Goal: Entertainment & Leisure: Consume media (video, audio)

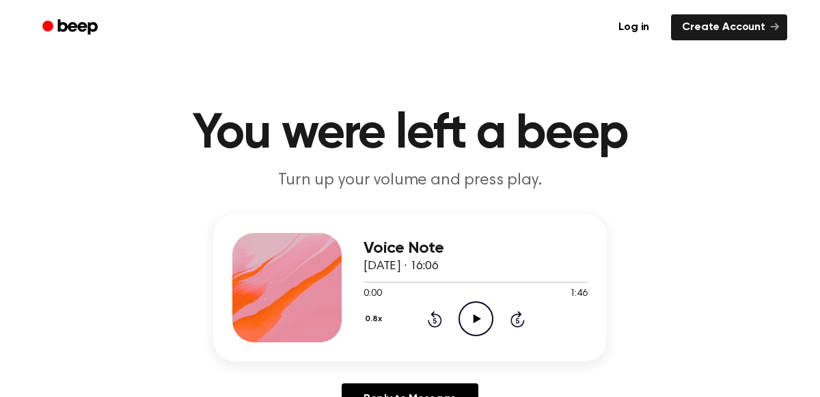
click at [487, 315] on icon "Play Audio" at bounding box center [476, 318] width 35 height 35
click at [473, 329] on icon "Pause Audio" at bounding box center [476, 318] width 35 height 35
click at [431, 325] on icon at bounding box center [435, 319] width 14 height 16
click at [427, 310] on icon "Rewind 5 seconds" at bounding box center [434, 319] width 15 height 18
click at [476, 317] on icon at bounding box center [477, 318] width 8 height 9
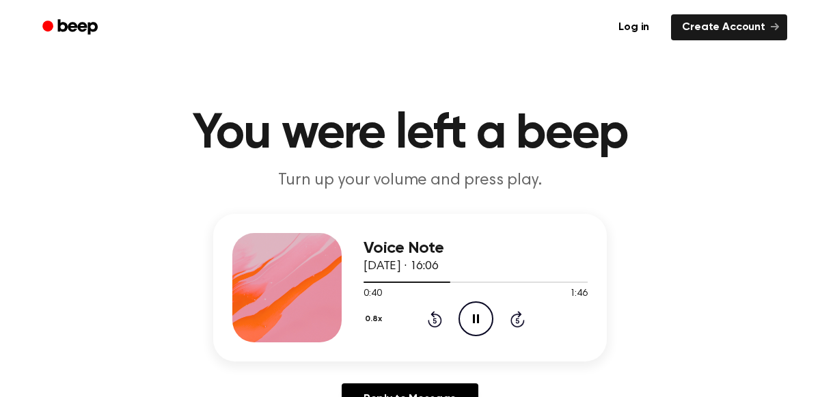
click at [517, 320] on icon at bounding box center [516, 320] width 3 height 5
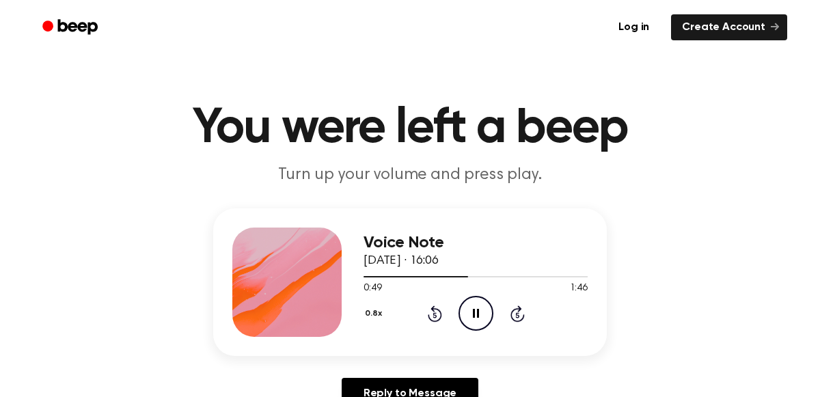
scroll to position [5, 0]
click at [472, 316] on icon "Pause Audio" at bounding box center [476, 313] width 35 height 35
click at [431, 308] on icon at bounding box center [435, 313] width 14 height 16
click at [482, 303] on icon "Play Audio" at bounding box center [476, 313] width 35 height 35
click at [471, 306] on icon "Pause Audio" at bounding box center [476, 313] width 35 height 35
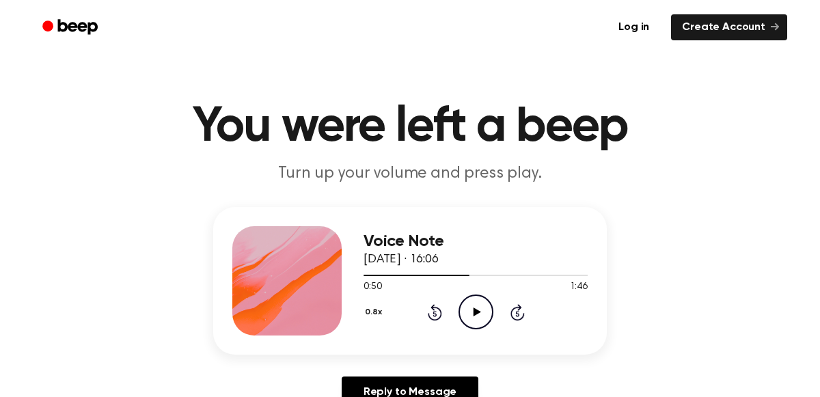
scroll to position [9, 0]
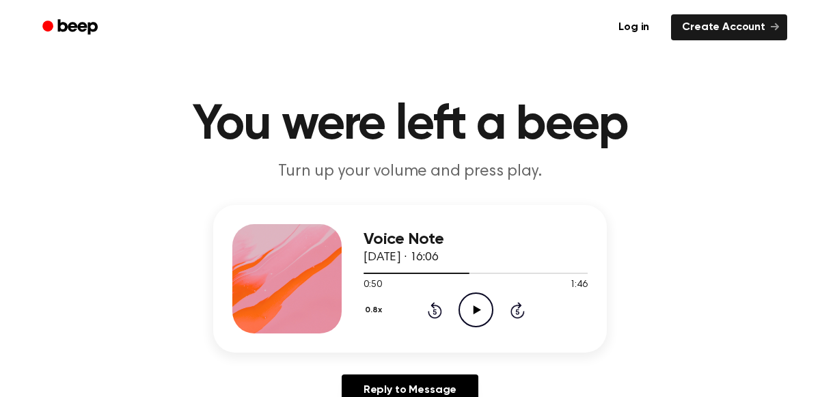
click at [434, 311] on icon at bounding box center [434, 311] width 3 height 5
click at [480, 306] on icon "Play Audio" at bounding box center [476, 309] width 35 height 35
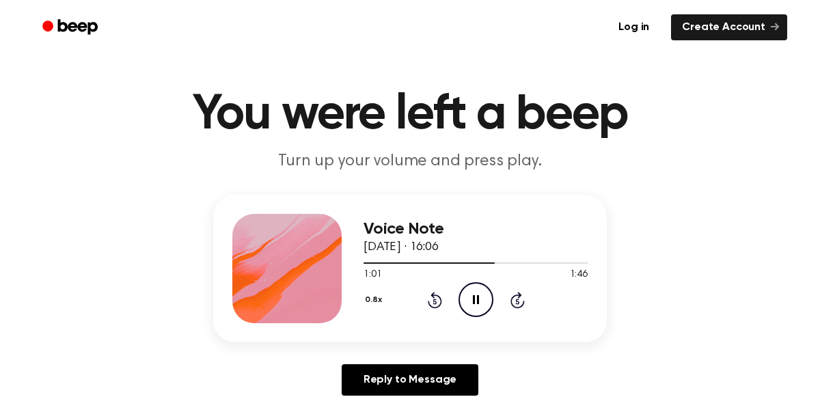
scroll to position [40, 0]
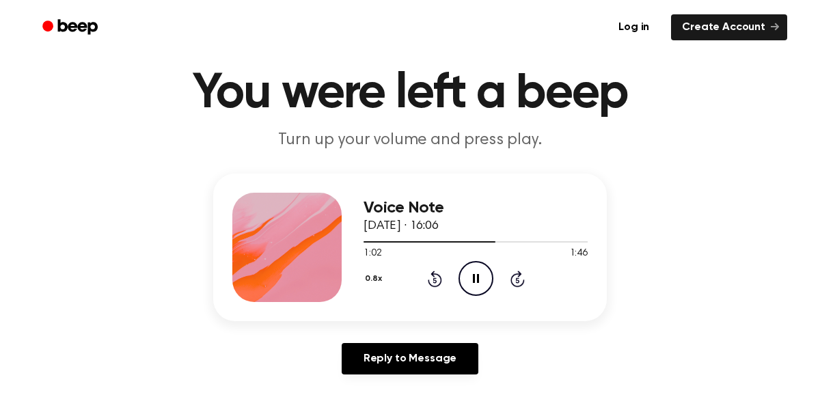
click at [429, 275] on icon "Rewind 5 seconds" at bounding box center [434, 279] width 15 height 18
click at [436, 286] on icon at bounding box center [435, 279] width 14 height 16
click at [430, 284] on icon at bounding box center [435, 279] width 14 height 16
click at [434, 279] on icon at bounding box center [434, 279] width 3 height 5
click at [433, 271] on icon at bounding box center [435, 279] width 14 height 16
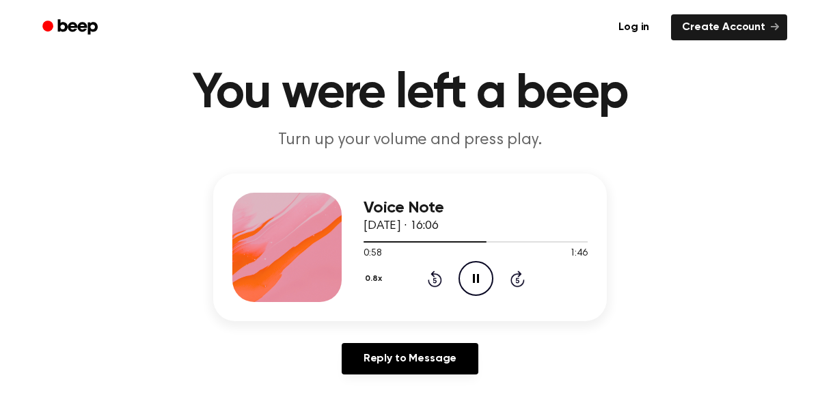
click at [441, 269] on div "0.8x Rewind 5 seconds Pause Audio Skip 5 seconds" at bounding box center [476, 278] width 224 height 35
click at [434, 279] on icon at bounding box center [434, 279] width 3 height 5
click at [437, 279] on icon "Rewind 5 seconds" at bounding box center [434, 279] width 15 height 18
click at [434, 279] on icon at bounding box center [434, 279] width 3 height 5
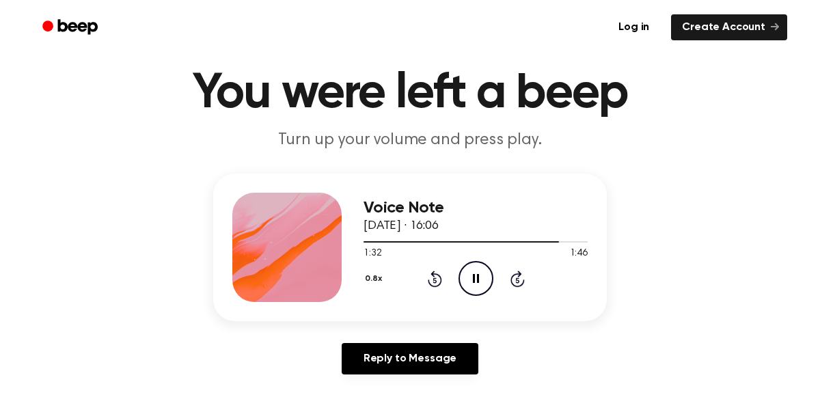
click at [434, 279] on icon at bounding box center [434, 279] width 3 height 5
click at [427, 281] on icon "Rewind 5 seconds" at bounding box center [434, 279] width 15 height 18
click at [434, 279] on icon at bounding box center [434, 279] width 3 height 5
click at [434, 280] on icon "Rewind 5 seconds" at bounding box center [434, 279] width 15 height 18
click at [439, 282] on icon "Rewind 5 seconds" at bounding box center [434, 279] width 15 height 18
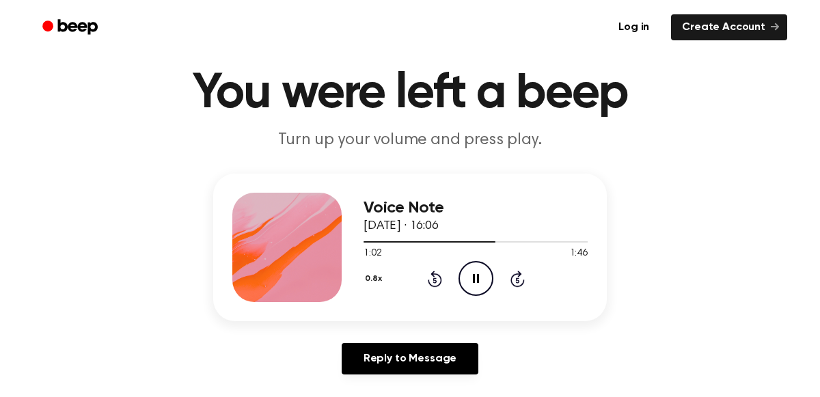
click at [441, 281] on div "0.8x Rewind 5 seconds Pause Audio Skip 5 seconds" at bounding box center [476, 278] width 224 height 35
click at [439, 279] on icon "Rewind 5 seconds" at bounding box center [434, 279] width 15 height 18
click at [441, 274] on icon "Rewind 5 seconds" at bounding box center [434, 279] width 15 height 18
click at [438, 285] on icon at bounding box center [435, 279] width 14 height 16
click at [419, 289] on div "0.8x Rewind 5 seconds Pause Audio Skip 5 seconds" at bounding box center [476, 278] width 224 height 35
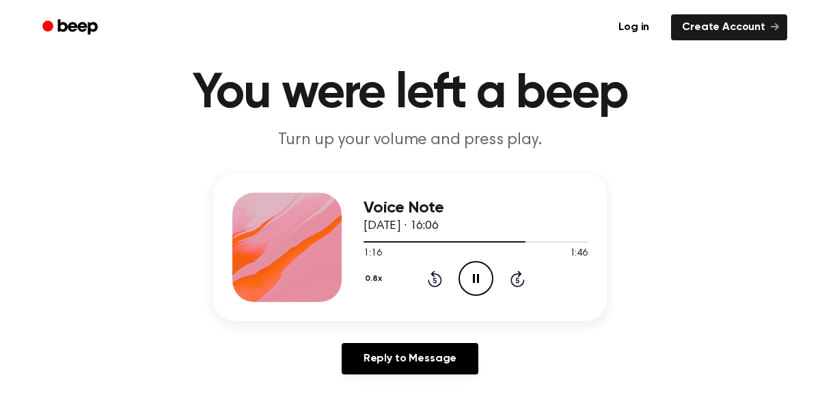
click at [430, 277] on icon "Rewind 5 seconds" at bounding box center [434, 279] width 15 height 18
click at [430, 278] on icon "Rewind 5 seconds" at bounding box center [434, 279] width 15 height 18
click at [429, 284] on icon at bounding box center [435, 279] width 14 height 16
click at [435, 279] on icon at bounding box center [434, 279] width 3 height 5
click at [430, 270] on icon "Rewind 5 seconds" at bounding box center [434, 279] width 15 height 18
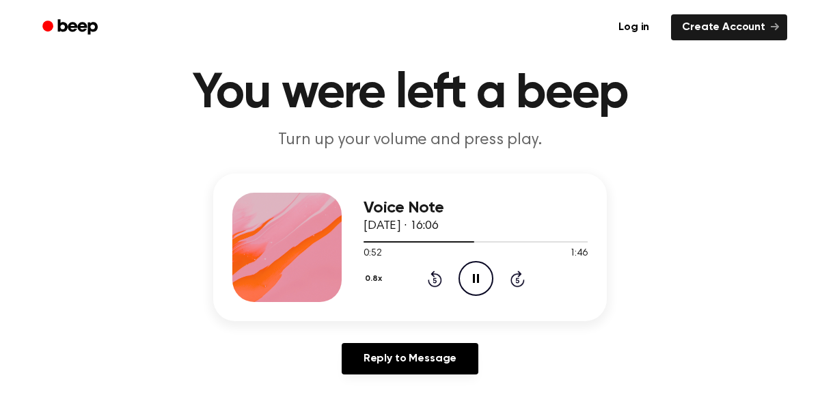
click at [438, 276] on icon at bounding box center [435, 279] width 14 height 16
click at [484, 274] on icon "Pause Audio" at bounding box center [476, 278] width 35 height 35
click at [440, 277] on icon at bounding box center [435, 279] width 14 height 16
click at [434, 279] on icon at bounding box center [434, 279] width 3 height 5
click at [453, 275] on div "0.8x Rewind 5 seconds Play Audio Skip 5 seconds" at bounding box center [476, 278] width 224 height 35
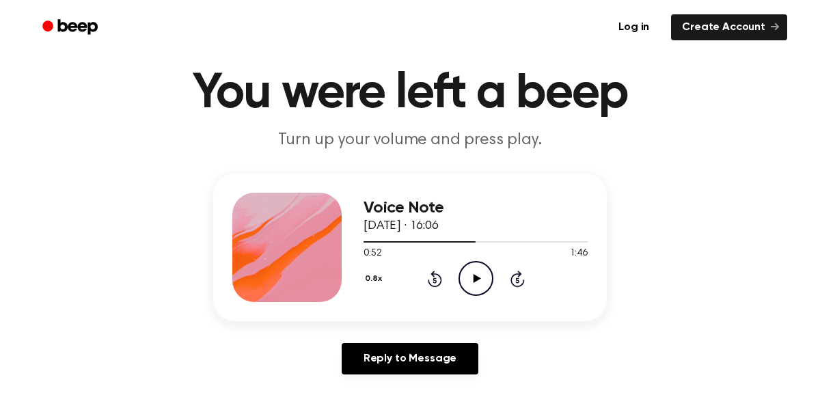
click at [484, 284] on icon "Play Audio" at bounding box center [476, 278] width 35 height 35
click at [471, 279] on icon "Pause Audio" at bounding box center [476, 278] width 35 height 35
click at [430, 284] on icon at bounding box center [435, 279] width 14 height 16
click at [430, 274] on icon "Rewind 5 seconds" at bounding box center [434, 279] width 15 height 18
click at [482, 278] on icon "Play Audio" at bounding box center [476, 278] width 35 height 35
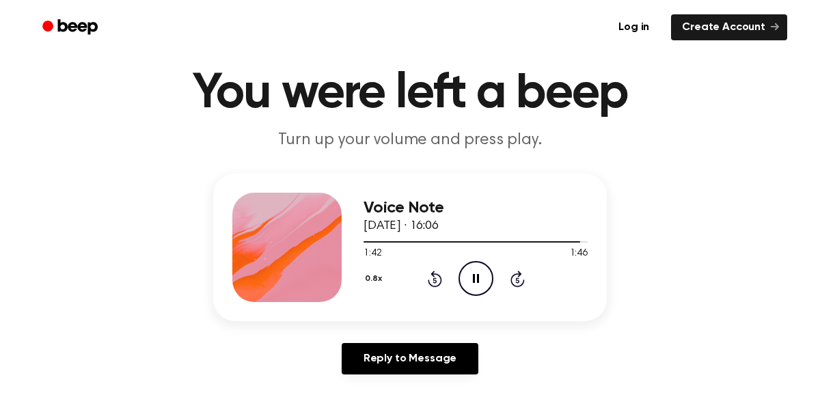
click at [434, 273] on icon at bounding box center [435, 279] width 14 height 16
click at [434, 279] on icon at bounding box center [434, 279] width 3 height 5
click at [434, 284] on icon "Rewind 5 seconds" at bounding box center [434, 279] width 15 height 18
click at [428, 281] on icon at bounding box center [435, 279] width 14 height 16
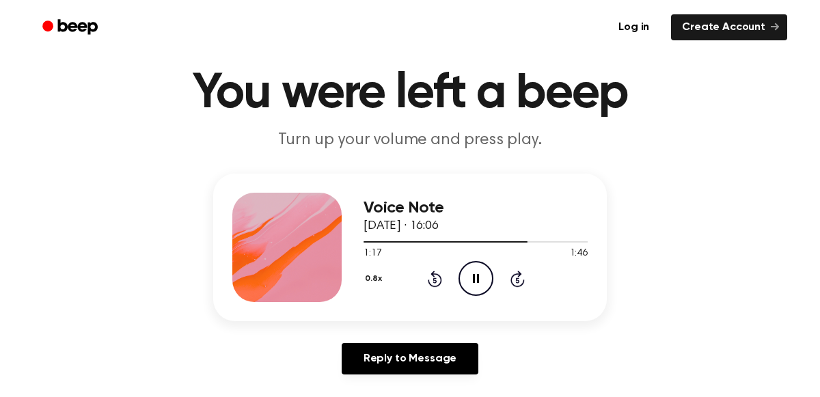
click at [429, 282] on icon at bounding box center [435, 279] width 14 height 16
click at [434, 280] on icon "Rewind 5 seconds" at bounding box center [434, 279] width 15 height 18
click at [434, 279] on icon at bounding box center [434, 279] width 3 height 5
click at [428, 279] on icon at bounding box center [435, 279] width 14 height 16
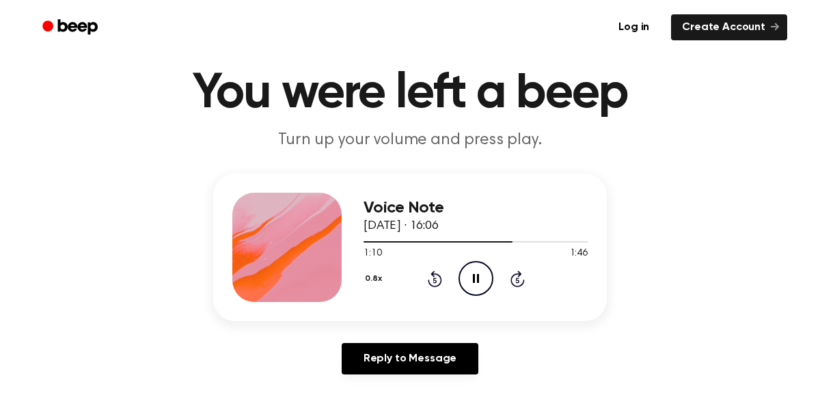
click at [437, 284] on icon at bounding box center [435, 279] width 14 height 16
click at [434, 279] on icon at bounding box center [434, 279] width 3 height 5
click at [429, 284] on icon at bounding box center [435, 279] width 14 height 16
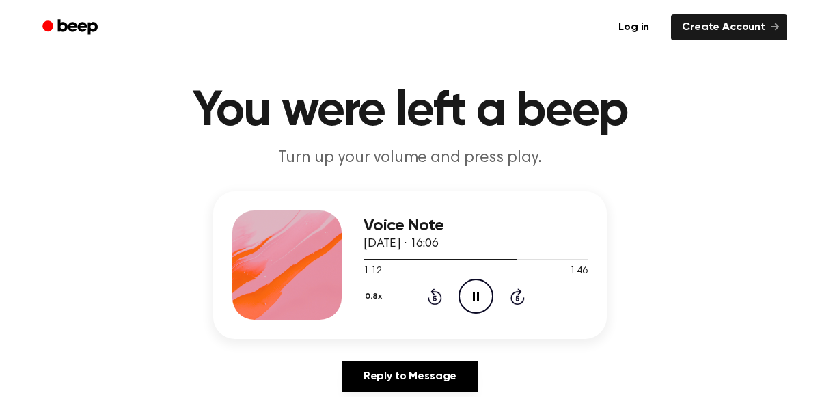
scroll to position [17, 0]
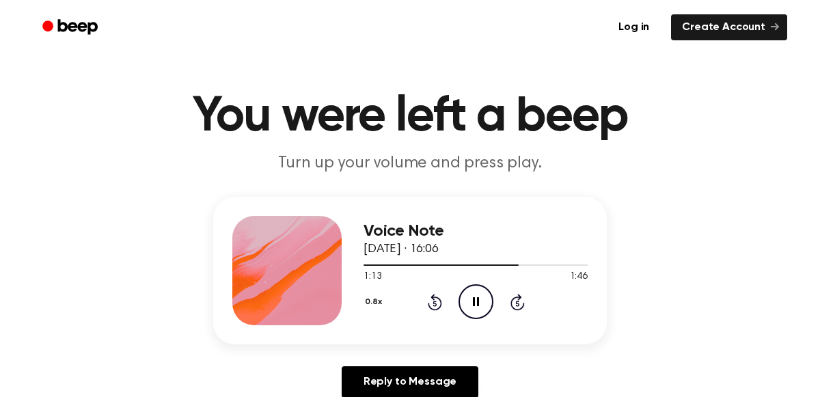
click at [434, 303] on icon at bounding box center [434, 303] width 3 height 5
click at [441, 299] on icon at bounding box center [435, 302] width 14 height 16
click at [434, 303] on icon at bounding box center [434, 303] width 3 height 5
click at [430, 307] on icon at bounding box center [435, 302] width 14 height 16
click at [428, 300] on icon "Rewind 5 seconds" at bounding box center [434, 302] width 15 height 18
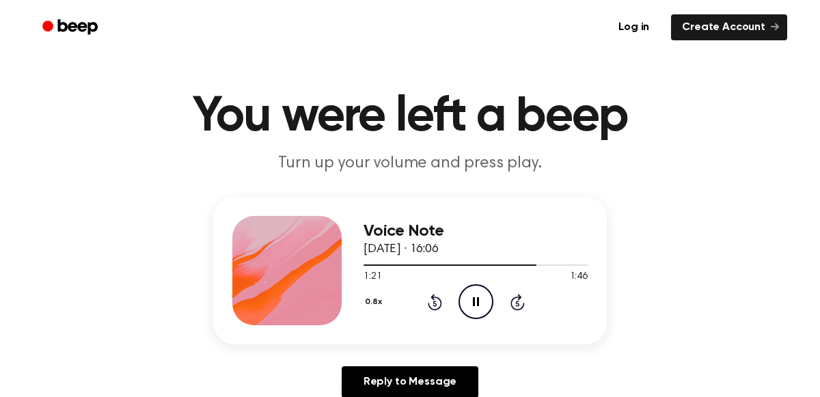
click at [428, 301] on icon at bounding box center [435, 302] width 14 height 16
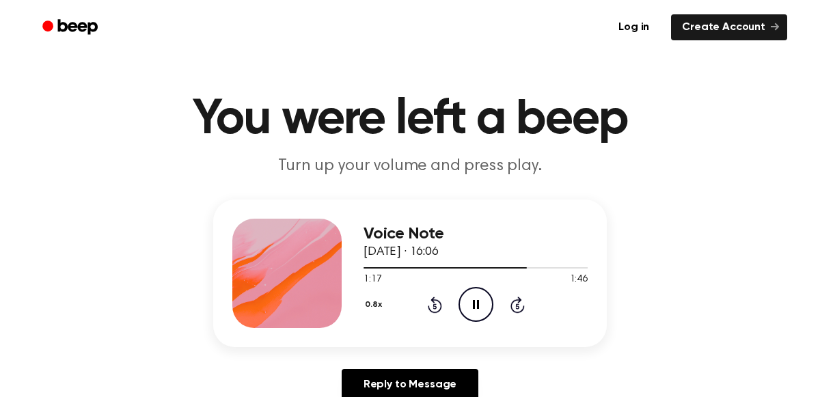
scroll to position [11, 0]
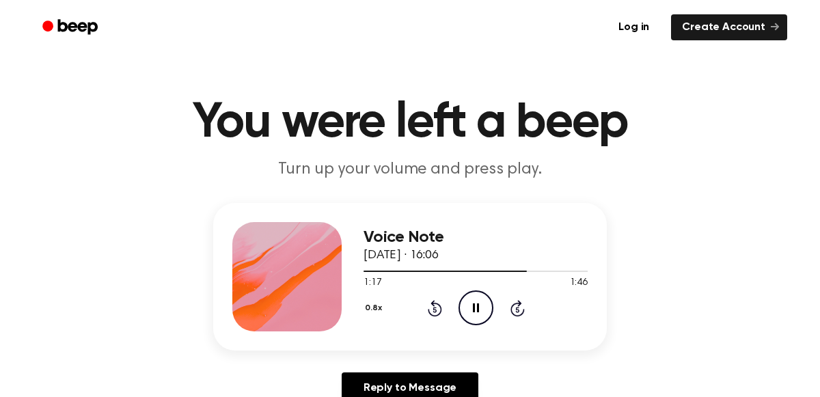
click at [441, 300] on icon "Rewind 5 seconds" at bounding box center [434, 308] width 15 height 18
click at [434, 301] on icon at bounding box center [435, 308] width 14 height 16
click at [434, 308] on icon at bounding box center [434, 309] width 3 height 5
click at [433, 314] on icon at bounding box center [435, 308] width 14 height 16
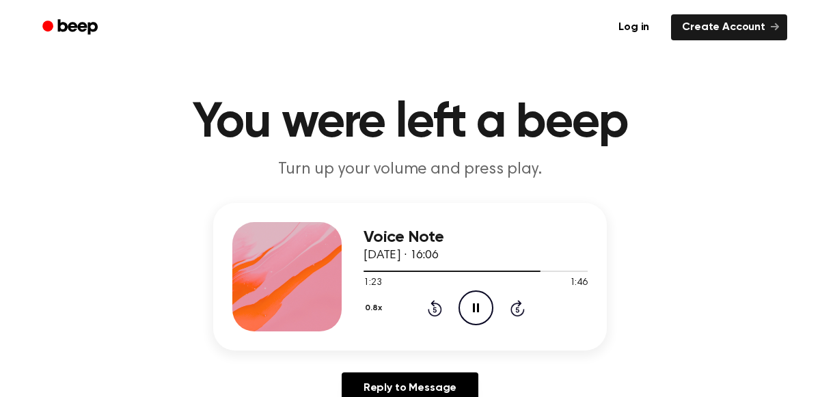
click at [434, 308] on icon at bounding box center [434, 309] width 3 height 5
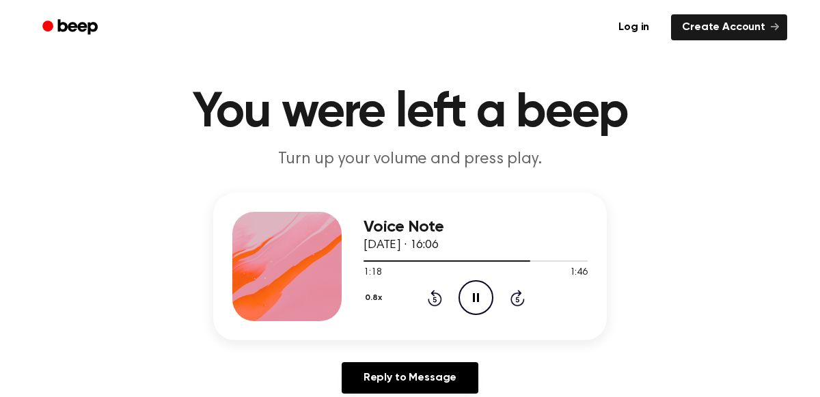
scroll to position [21, 0]
click at [428, 303] on icon "Rewind 5 seconds" at bounding box center [434, 298] width 15 height 18
click at [434, 298] on icon at bounding box center [434, 299] width 3 height 5
click at [418, 303] on div "0.8x Rewind 5 seconds Pause Audio Skip 5 seconds" at bounding box center [476, 297] width 224 height 35
click at [428, 304] on icon "Rewind 5 seconds" at bounding box center [434, 298] width 15 height 18
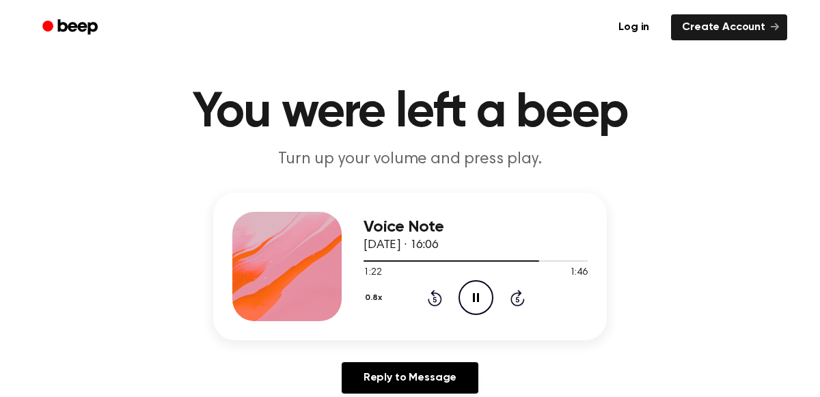
click at [436, 291] on icon at bounding box center [435, 298] width 14 height 16
click at [441, 295] on div "0.8x Rewind 5 seconds Pause Audio Skip 5 seconds" at bounding box center [476, 297] width 224 height 35
click at [430, 295] on icon "Rewind 5 seconds" at bounding box center [434, 298] width 15 height 18
click at [434, 298] on icon at bounding box center [434, 299] width 3 height 5
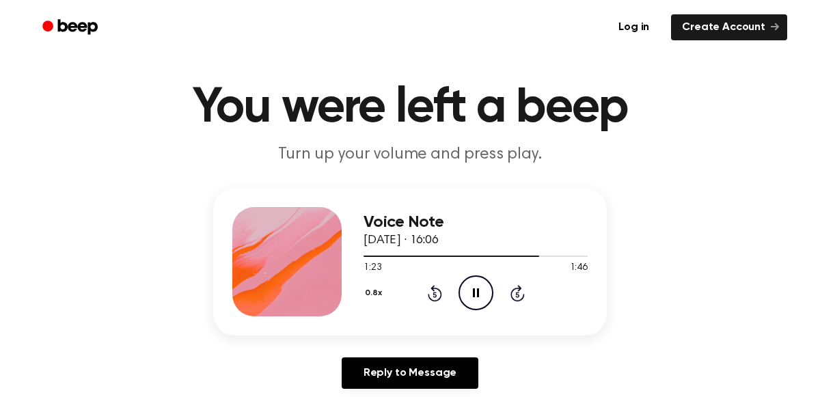
scroll to position [27, 0]
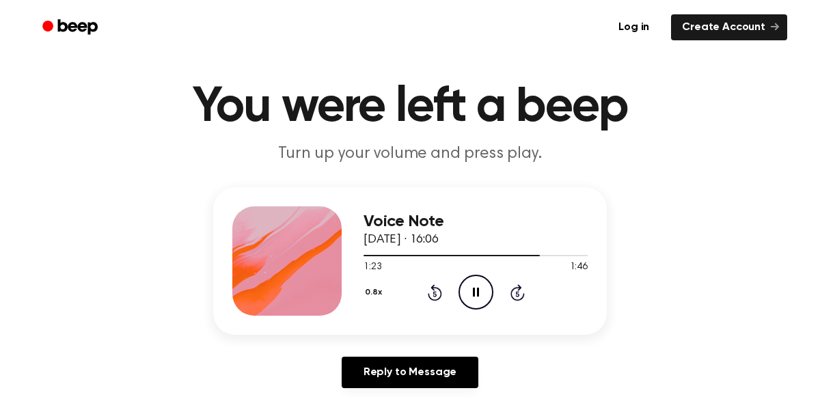
click at [434, 295] on icon at bounding box center [434, 293] width 3 height 5
click at [438, 294] on icon "Rewind 5 seconds" at bounding box center [434, 293] width 15 height 18
click at [431, 297] on icon "Rewind 5 seconds" at bounding box center [434, 293] width 15 height 18
click at [427, 286] on icon "Rewind 5 seconds" at bounding box center [434, 293] width 15 height 18
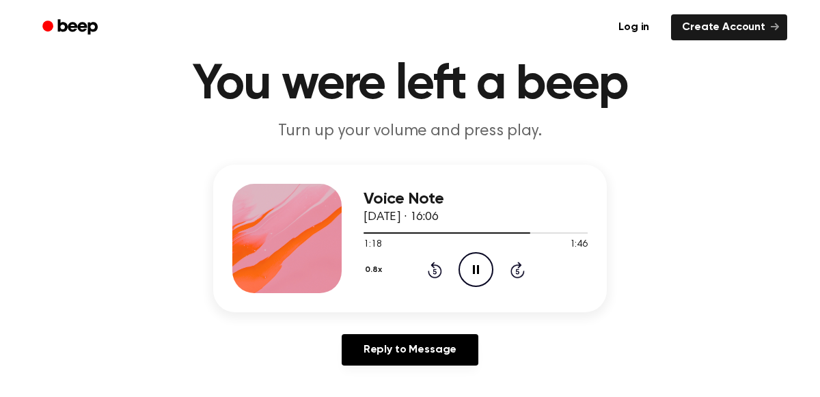
scroll to position [51, 0]
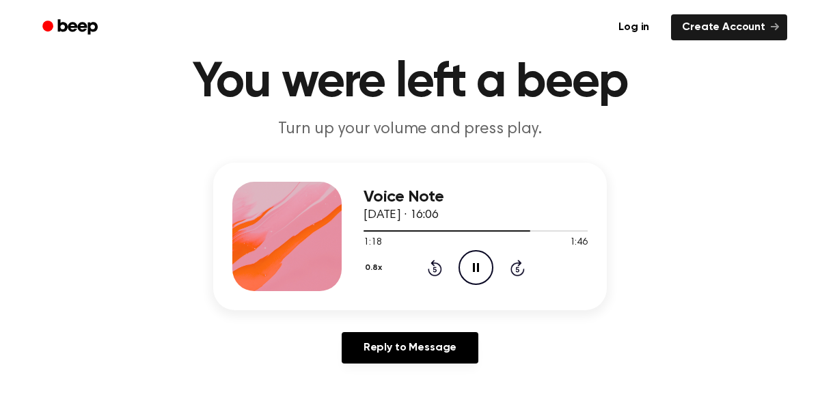
click at [434, 269] on icon at bounding box center [434, 268] width 3 height 5
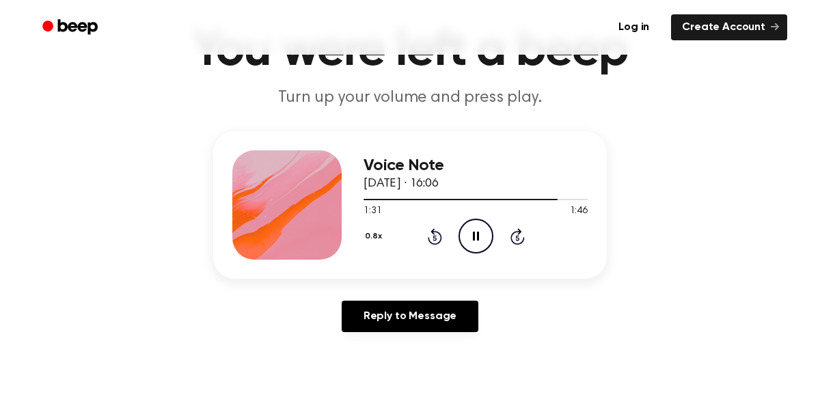
scroll to position [79, 0]
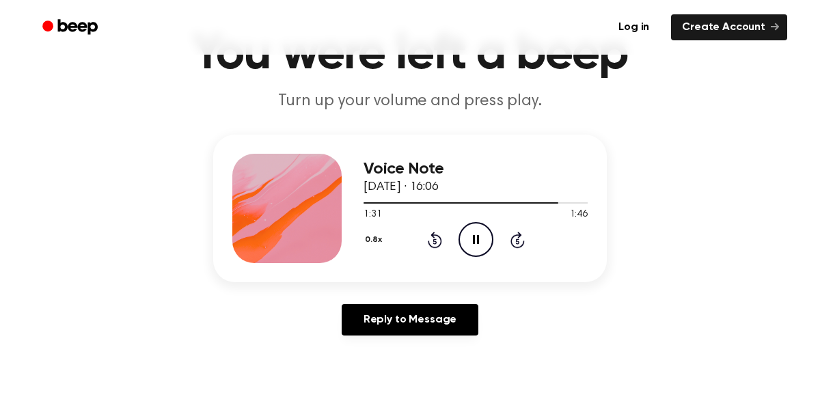
click at [427, 248] on div "0.8x Rewind 5 seconds Pause Audio Skip 5 seconds" at bounding box center [476, 239] width 224 height 35
click at [437, 245] on icon at bounding box center [435, 240] width 14 height 16
click at [435, 240] on icon at bounding box center [434, 240] width 3 height 5
click at [430, 256] on div "0.8x Rewind 5 seconds Pause Audio Skip 5 seconds" at bounding box center [476, 239] width 224 height 35
click at [435, 232] on icon "Rewind 5 seconds" at bounding box center [434, 240] width 15 height 18
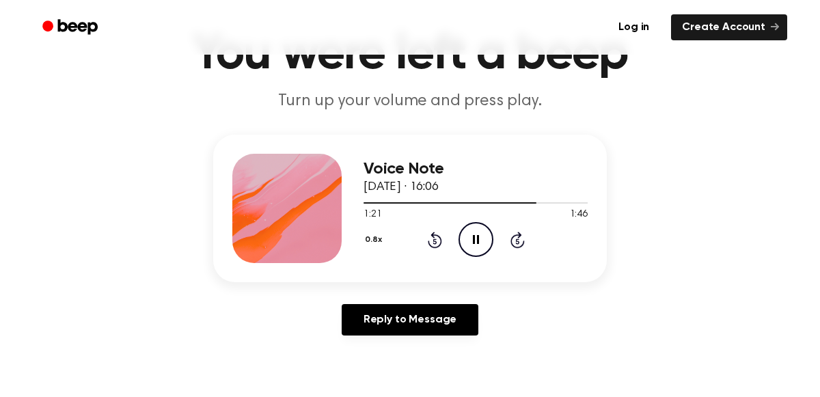
click at [445, 202] on div at bounding box center [450, 202] width 173 height 1
click at [476, 202] on div at bounding box center [476, 202] width 224 height 1
click at [434, 240] on icon at bounding box center [434, 240] width 3 height 5
click at [513, 202] on div at bounding box center [452, 202] width 177 height 1
click at [500, 202] on div at bounding box center [441, 202] width 154 height 1
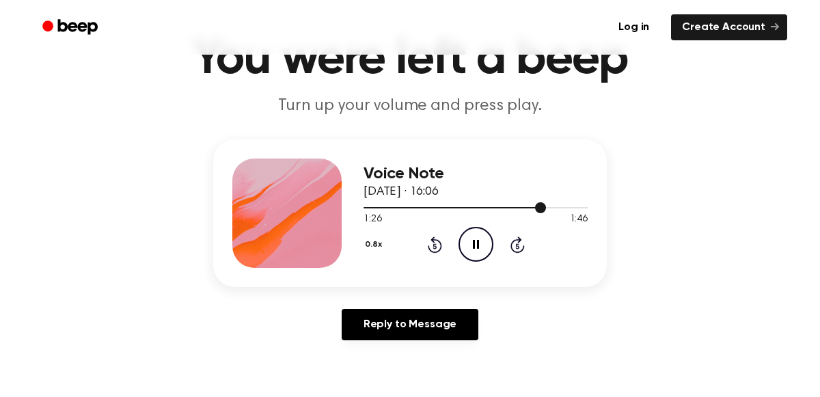
scroll to position [73, 0]
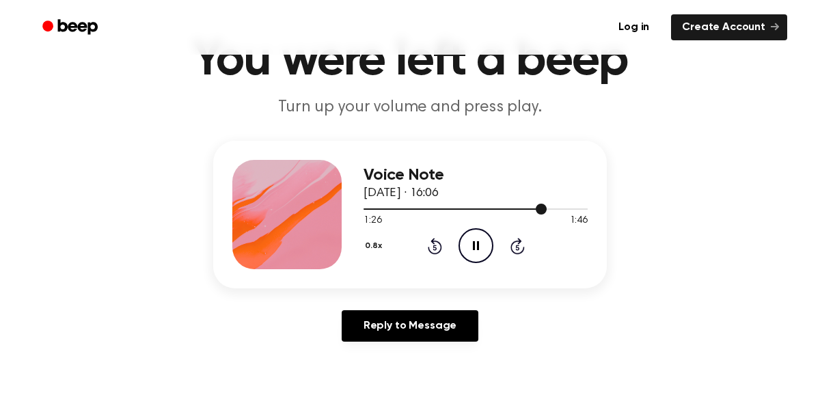
click at [434, 247] on icon at bounding box center [434, 247] width 3 height 5
click at [433, 248] on icon "Rewind 5 seconds" at bounding box center [434, 246] width 15 height 18
click at [434, 247] on icon at bounding box center [434, 247] width 3 height 5
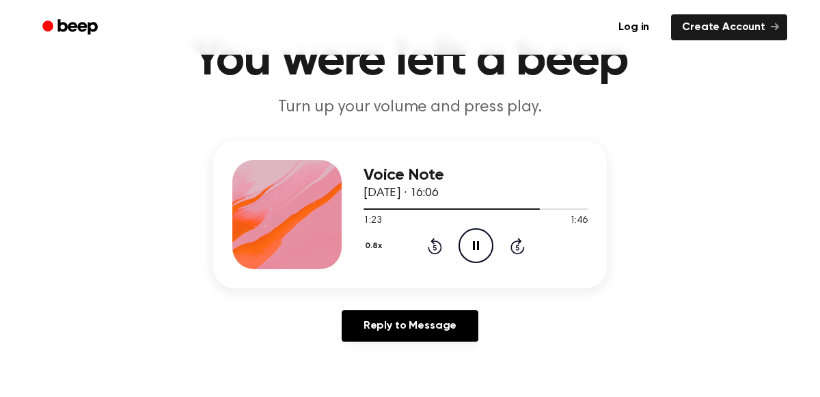
click at [433, 240] on icon at bounding box center [435, 246] width 14 height 16
click at [434, 247] on icon at bounding box center [434, 247] width 3 height 5
click at [446, 225] on div "1:21 1:46" at bounding box center [476, 221] width 224 height 14
click at [435, 247] on icon at bounding box center [434, 247] width 3 height 5
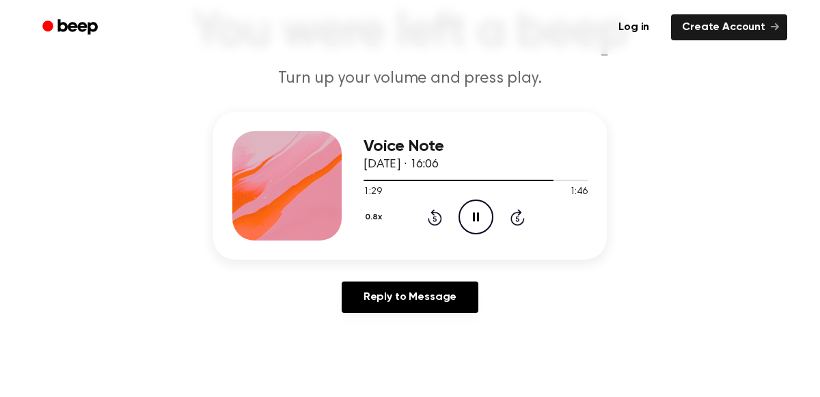
scroll to position [103, 0]
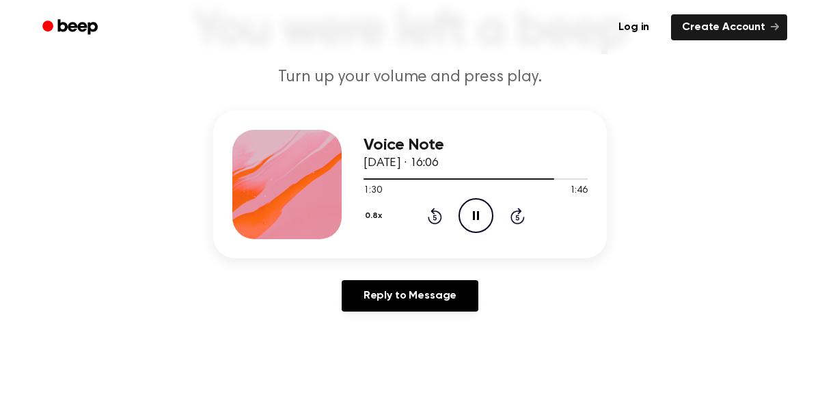
click at [415, 215] on div "0.8x Rewind 5 seconds Pause Audio Skip 5 seconds" at bounding box center [476, 215] width 224 height 35
click at [428, 213] on icon "Rewind 5 seconds" at bounding box center [434, 216] width 15 height 18
click at [441, 210] on div "0.8x Rewind 5 seconds Pause Audio Skip 5 seconds" at bounding box center [476, 215] width 224 height 35
click at [434, 217] on icon at bounding box center [434, 217] width 3 height 5
click at [427, 214] on icon "Rewind 5 seconds" at bounding box center [434, 216] width 15 height 18
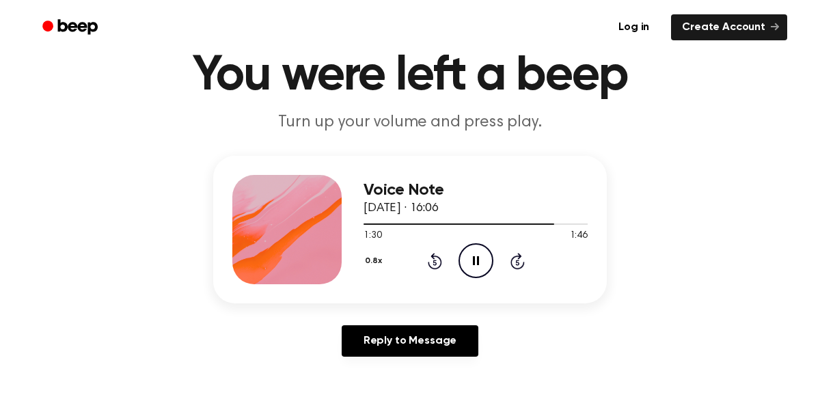
scroll to position [51, 0]
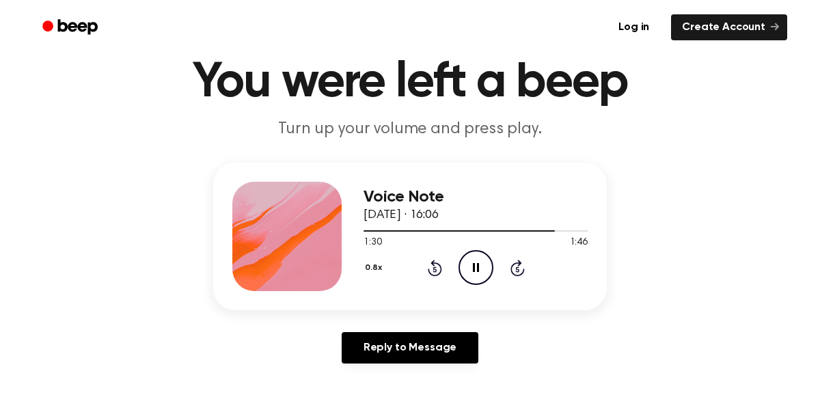
click at [434, 269] on icon at bounding box center [434, 268] width 3 height 5
click at [433, 268] on icon at bounding box center [434, 268] width 3 height 5
click at [428, 271] on icon at bounding box center [435, 268] width 14 height 16
click at [430, 266] on icon "Rewind 5 seconds" at bounding box center [434, 268] width 15 height 18
click at [434, 269] on icon at bounding box center [434, 268] width 3 height 5
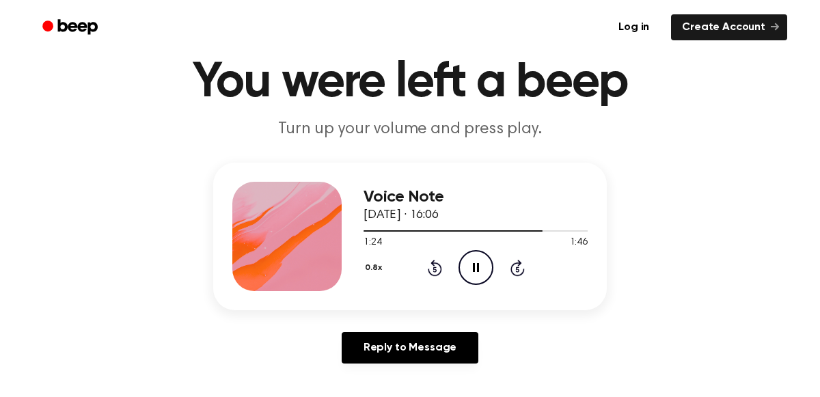
click at [434, 269] on icon at bounding box center [434, 268] width 3 height 5
click at [435, 267] on icon "Rewind 5 seconds" at bounding box center [434, 268] width 15 height 18
click at [429, 265] on icon "Rewind 5 seconds" at bounding box center [434, 268] width 15 height 18
click at [434, 269] on icon at bounding box center [434, 268] width 3 height 5
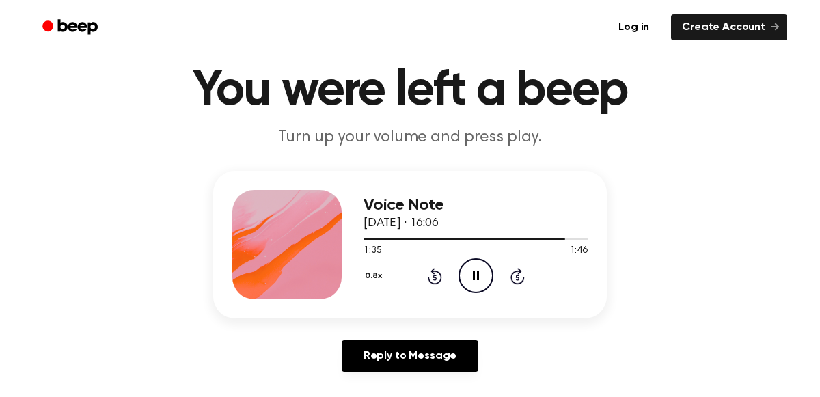
scroll to position [42, 0]
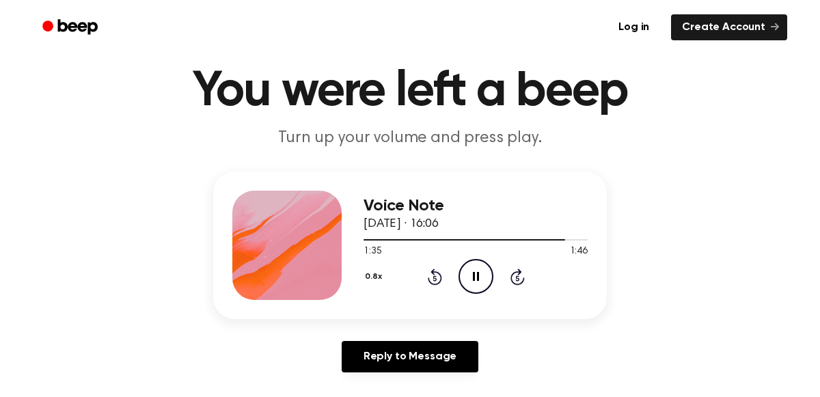
click at [434, 277] on icon at bounding box center [434, 277] width 3 height 5
click at [442, 281] on div "0.8x Rewind 5 seconds Pause Audio Skip 5 seconds" at bounding box center [476, 276] width 224 height 35
click at [443, 293] on div "0.8x Rewind 5 seconds Pause Audio Skip 5 seconds" at bounding box center [476, 276] width 224 height 35
click at [434, 277] on icon at bounding box center [434, 277] width 3 height 5
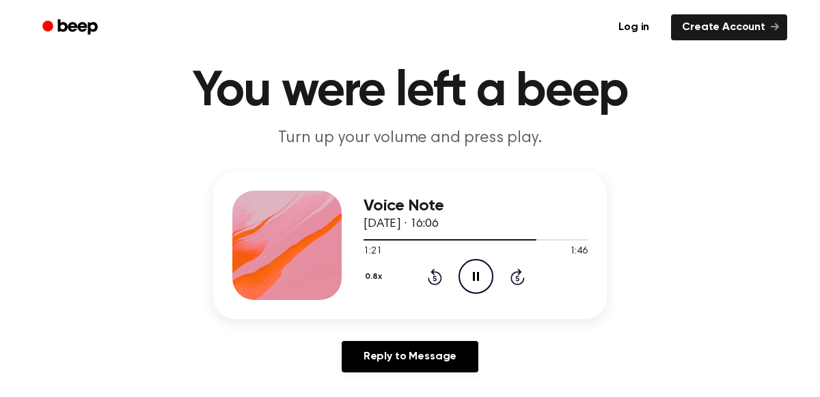
click at [434, 277] on icon at bounding box center [434, 277] width 3 height 5
click at [438, 276] on icon "Rewind 5 seconds" at bounding box center [434, 277] width 15 height 18
click at [429, 273] on icon "Rewind 5 seconds" at bounding box center [434, 277] width 15 height 18
click at [434, 277] on icon at bounding box center [434, 277] width 3 height 5
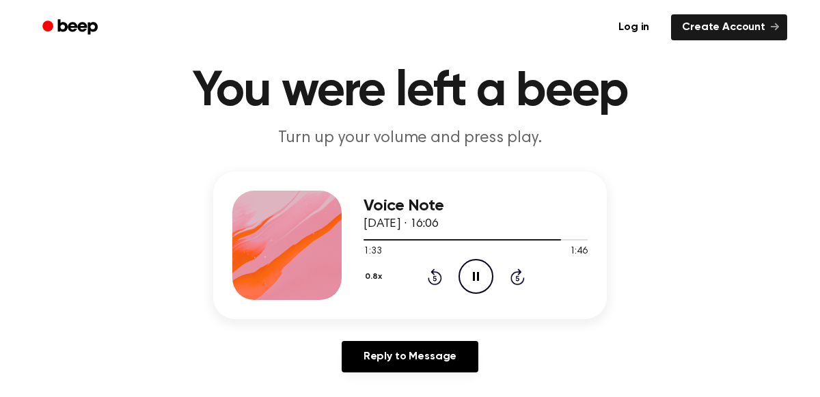
click at [432, 268] on icon "Rewind 5 seconds" at bounding box center [434, 277] width 15 height 18
click at [434, 277] on icon at bounding box center [434, 277] width 3 height 5
click at [441, 273] on icon at bounding box center [435, 277] width 14 height 16
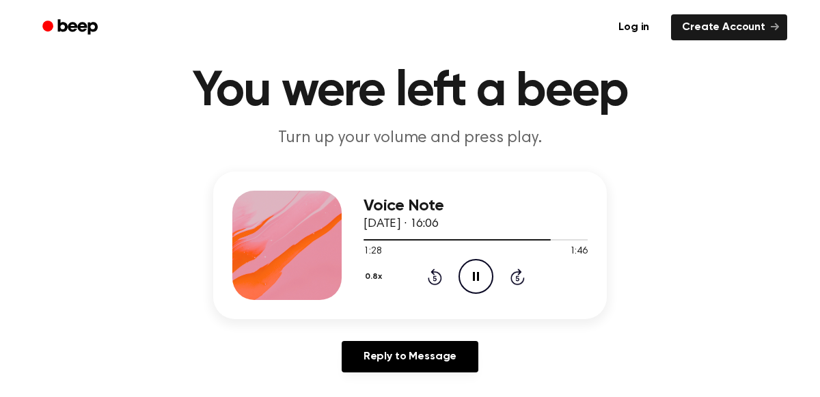
click at [434, 279] on icon "Rewind 5 seconds" at bounding box center [434, 277] width 15 height 18
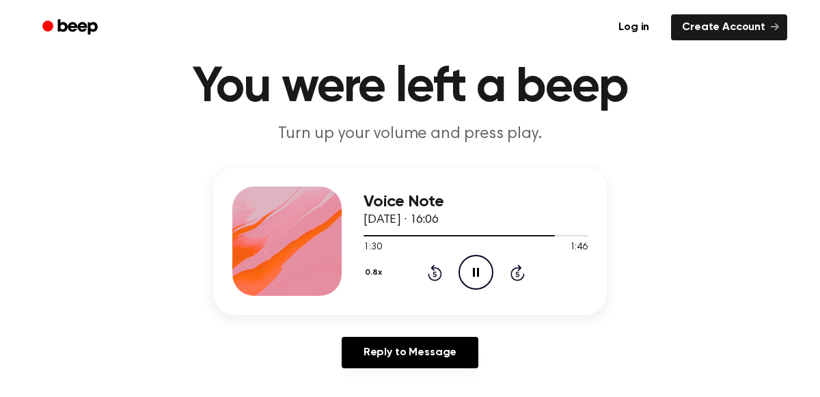
click at [438, 270] on icon at bounding box center [435, 272] width 14 height 16
click at [433, 276] on icon "Rewind 5 seconds" at bounding box center [434, 273] width 15 height 18
click at [430, 266] on icon "Rewind 5 seconds" at bounding box center [434, 273] width 15 height 18
click at [439, 271] on icon at bounding box center [435, 272] width 14 height 16
click at [427, 265] on icon "Rewind 5 seconds" at bounding box center [434, 273] width 15 height 18
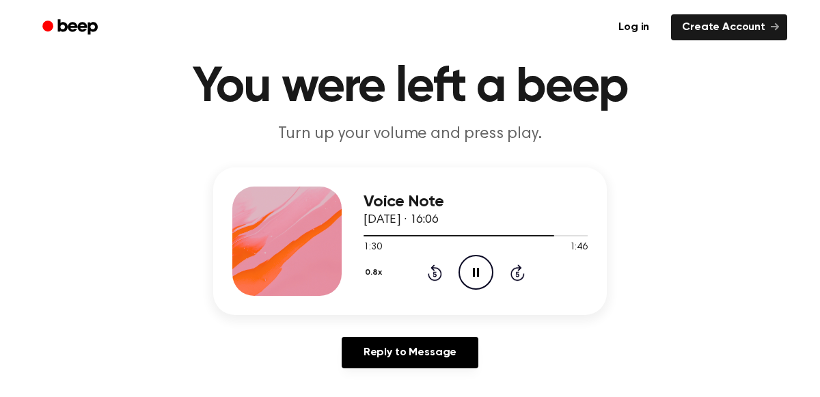
click at [439, 277] on icon at bounding box center [435, 272] width 14 height 16
click at [434, 273] on icon at bounding box center [434, 273] width 3 height 5
click at [433, 266] on icon at bounding box center [435, 272] width 14 height 16
click at [434, 273] on icon at bounding box center [434, 273] width 3 height 5
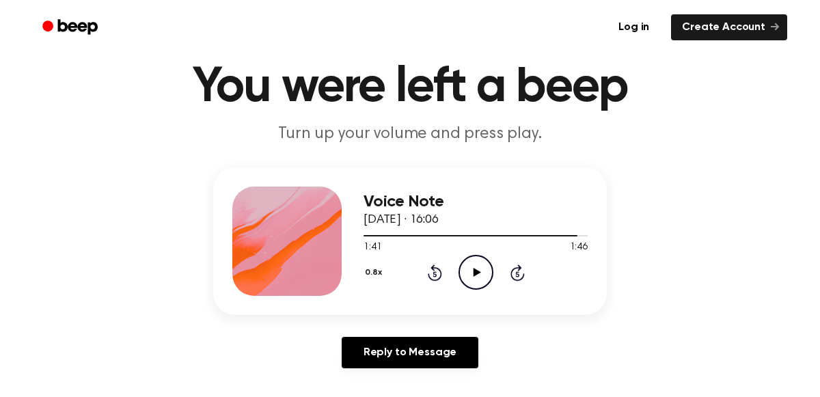
click at [434, 273] on icon at bounding box center [434, 273] width 3 height 5
click at [472, 273] on icon "Play Audio" at bounding box center [476, 272] width 35 height 35
click at [434, 273] on icon at bounding box center [434, 273] width 3 height 5
click at [427, 271] on icon "Rewind 5 seconds" at bounding box center [434, 273] width 15 height 18
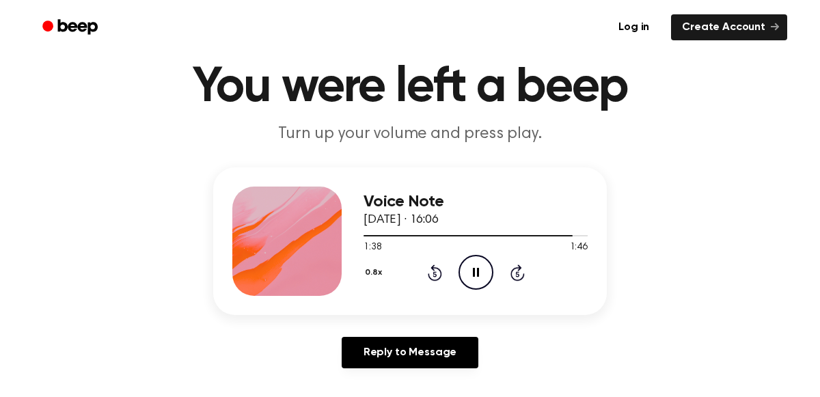
click at [432, 277] on icon "Rewind 5 seconds" at bounding box center [434, 273] width 15 height 18
click at [430, 265] on icon "Rewind 5 seconds" at bounding box center [434, 273] width 15 height 18
click at [434, 274] on icon "Rewind 5 seconds" at bounding box center [434, 273] width 15 height 18
click at [439, 288] on div "0.8x Rewind 5 seconds Pause Audio Skip 5 seconds" at bounding box center [476, 272] width 224 height 35
click at [434, 273] on icon at bounding box center [434, 273] width 3 height 5
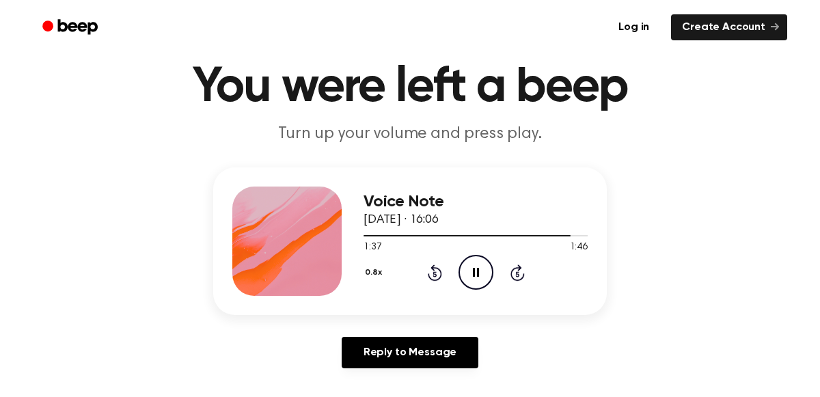
click at [434, 274] on icon "Rewind 5 seconds" at bounding box center [434, 273] width 15 height 18
click at [428, 266] on icon "Rewind 5 seconds" at bounding box center [434, 273] width 15 height 18
click at [438, 272] on icon "Rewind 5 seconds" at bounding box center [434, 273] width 15 height 18
